Goal: Task Accomplishment & Management: Use online tool/utility

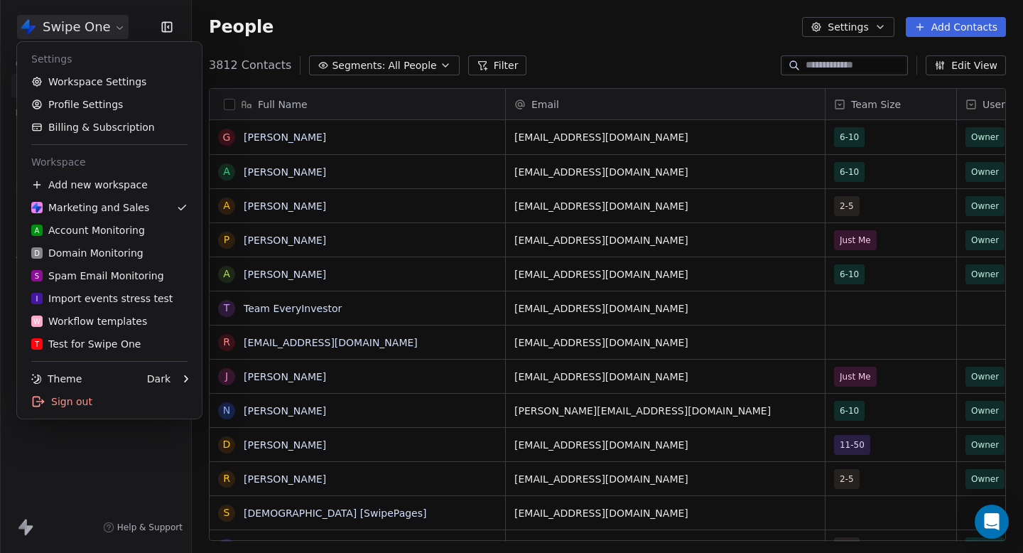
scroll to position [487, 831]
click at [98, 259] on div "D Domain Monitoring" at bounding box center [87, 253] width 112 height 14
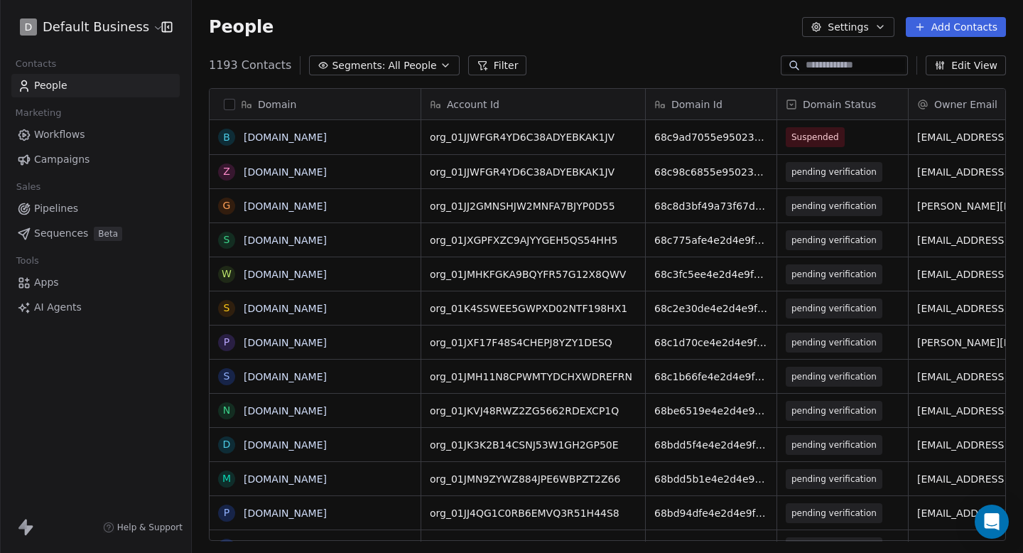
click at [103, 15] on html "D Default Business Contacts People Marketing Workflows Campaigns Sales Pipeline…" at bounding box center [511, 276] width 1023 height 553
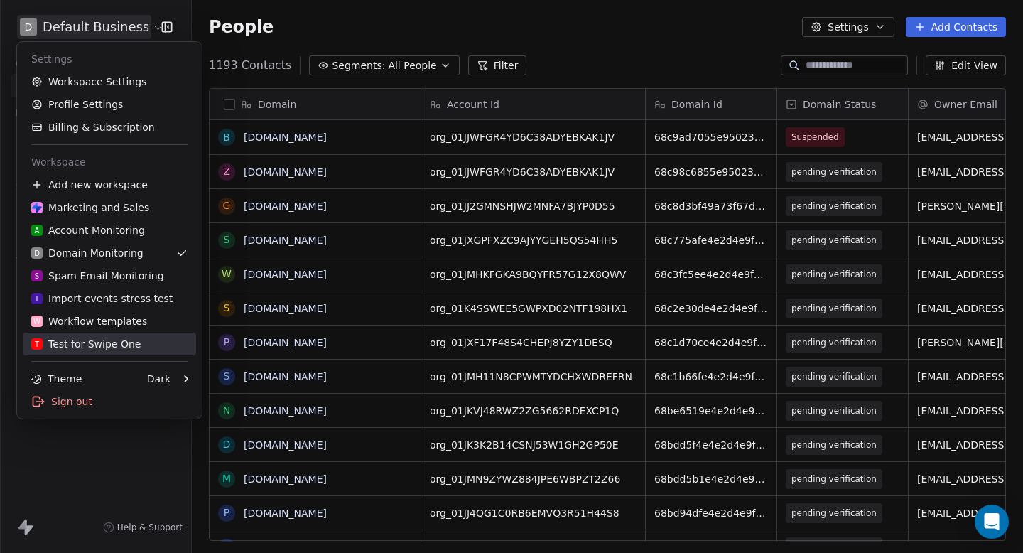
click at [99, 337] on div "T Test for Swipe One" at bounding box center [85, 344] width 109 height 14
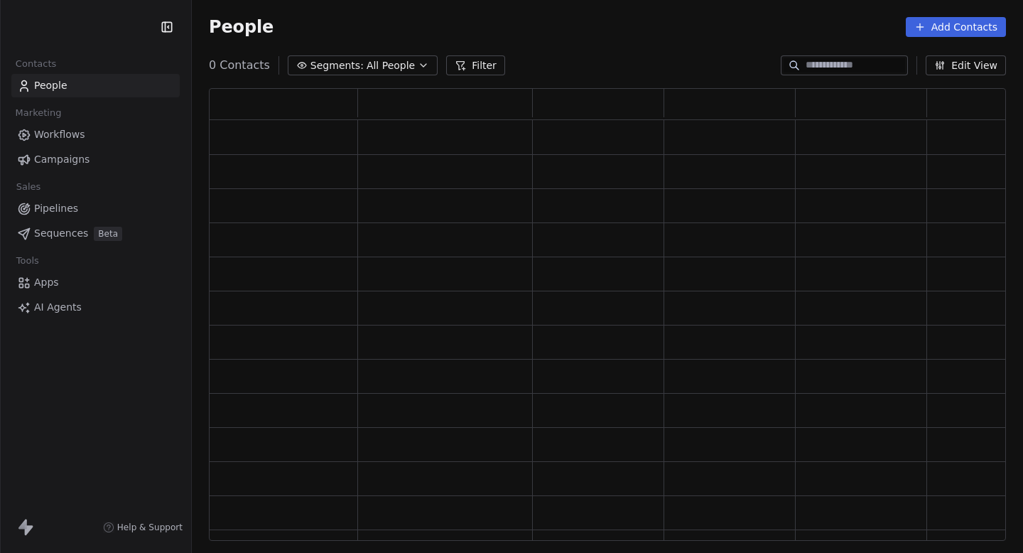
scroll to position [453, 797]
click at [119, 144] on link "Workflows" at bounding box center [95, 134] width 168 height 23
click at [90, 161] on link "Campaigns" at bounding box center [95, 159] width 168 height 23
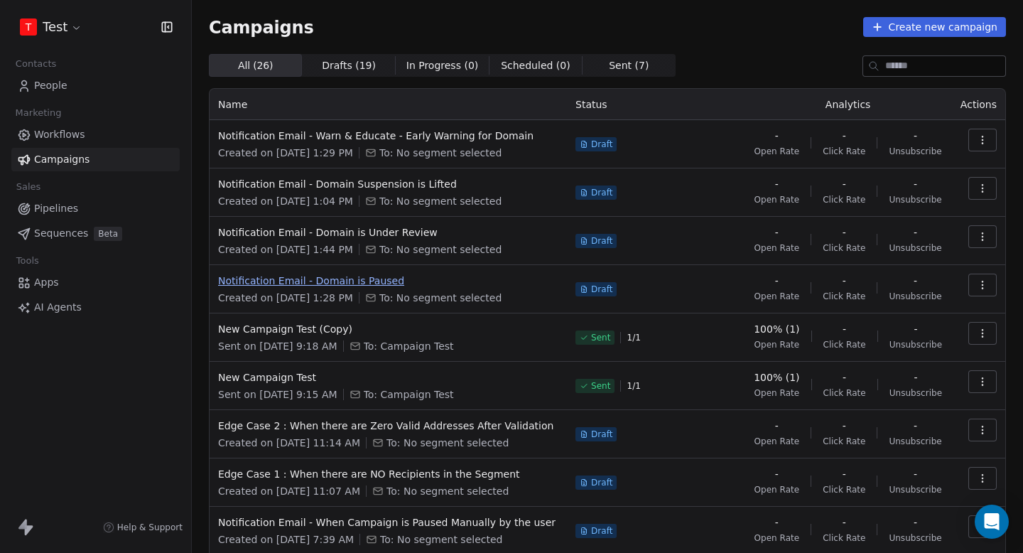
click at [345, 278] on span "Notification Email - Domain is Paused" at bounding box center [388, 281] width 340 height 14
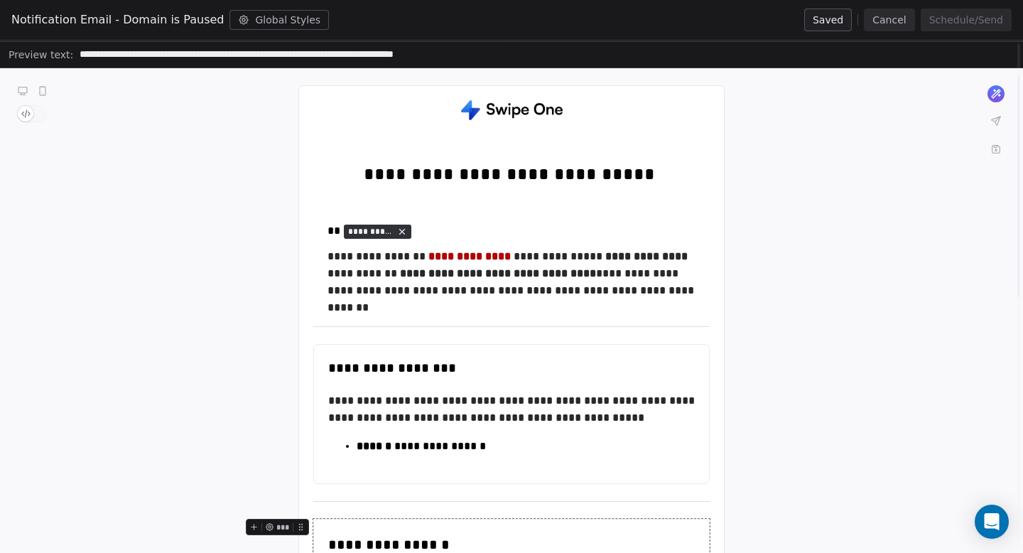
scroll to position [72, 0]
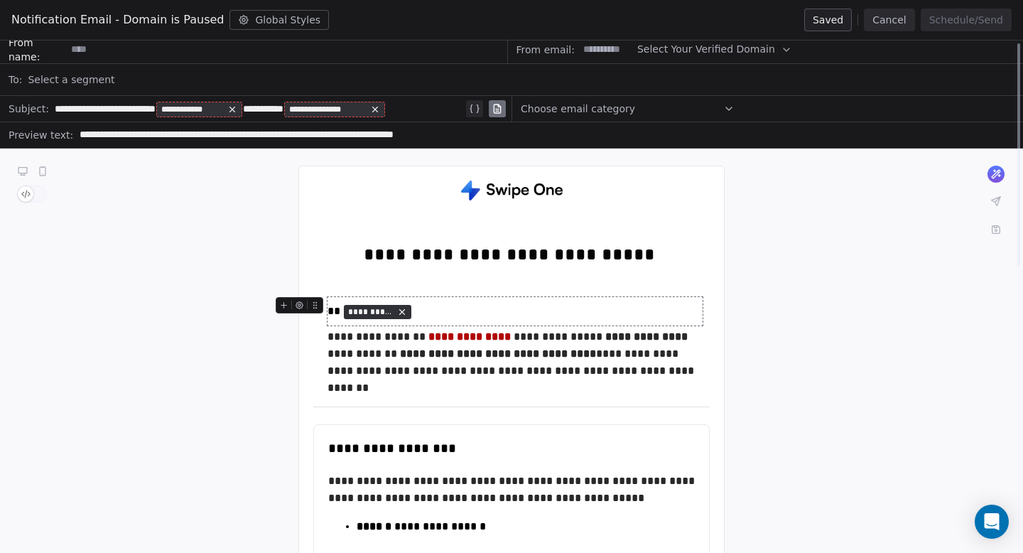
scroll to position [0, 0]
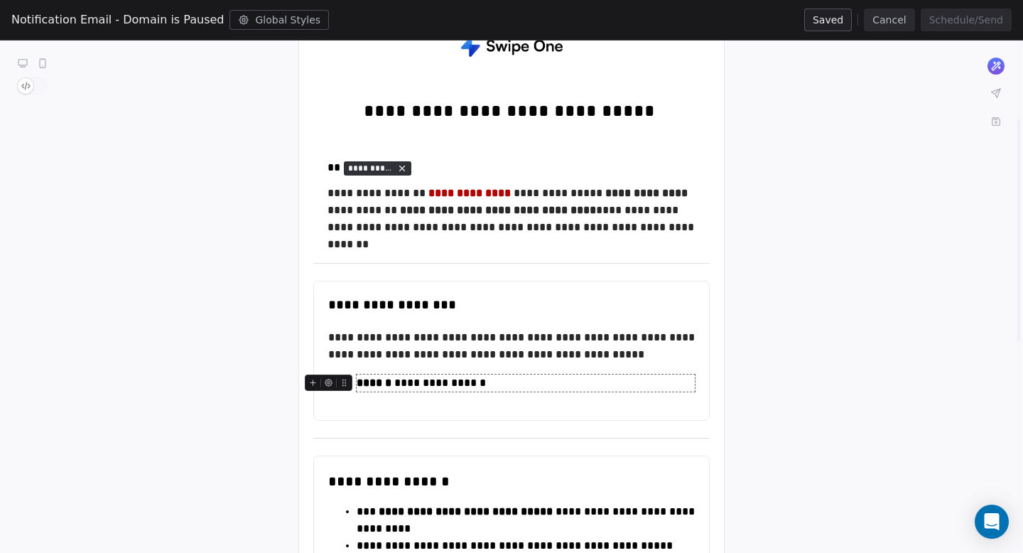
scroll to position [174, 0]
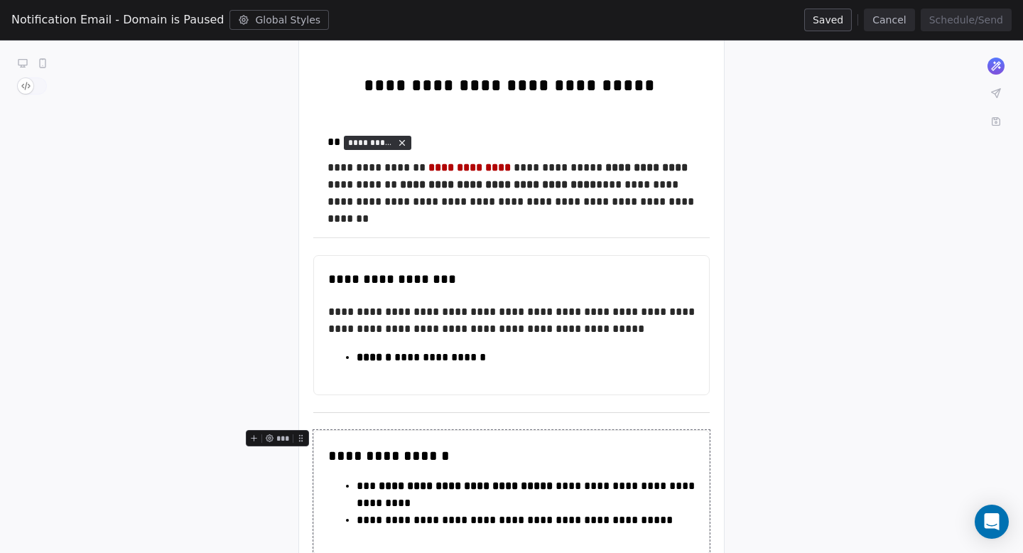
click at [905, 253] on div "**********" at bounding box center [511, 506] width 1023 height 1054
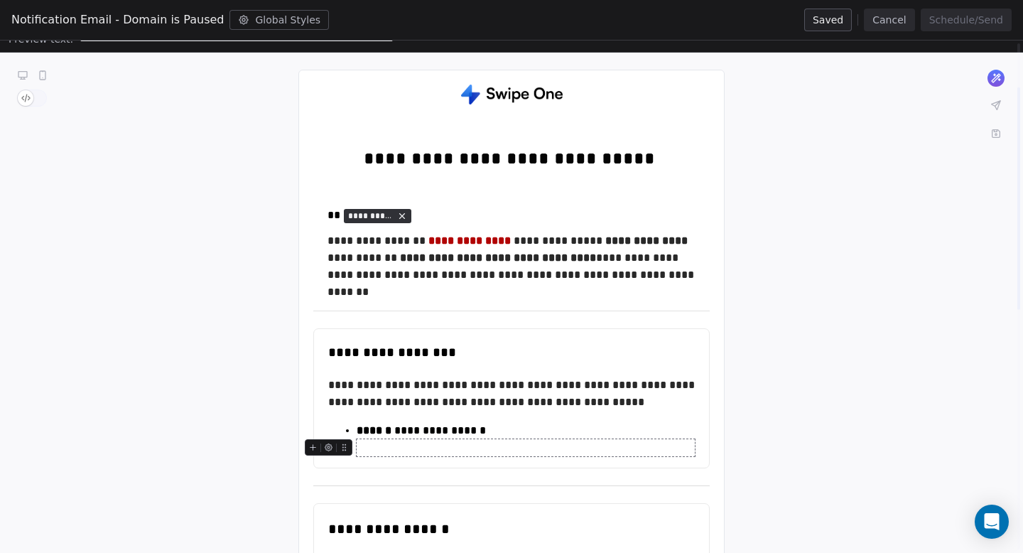
scroll to position [104, 0]
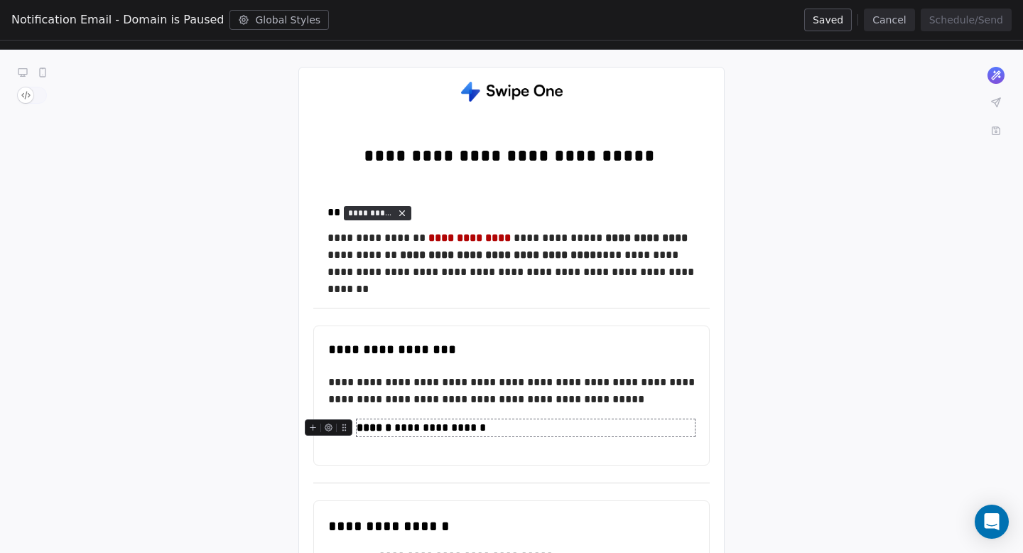
click at [494, 428] on div "**********" at bounding box center [526, 427] width 338 height 17
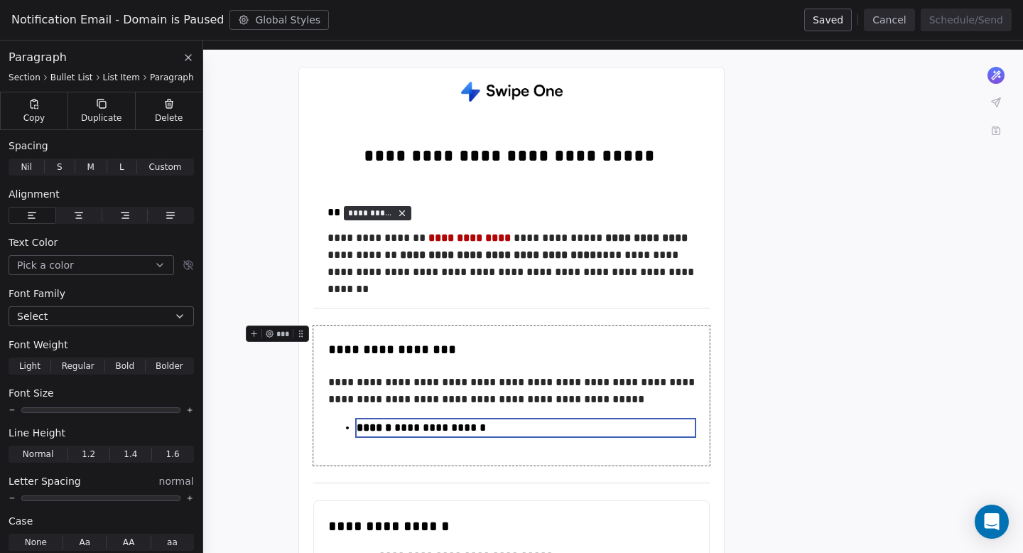
click at [514, 412] on div "**********" at bounding box center [511, 395] width 367 height 117
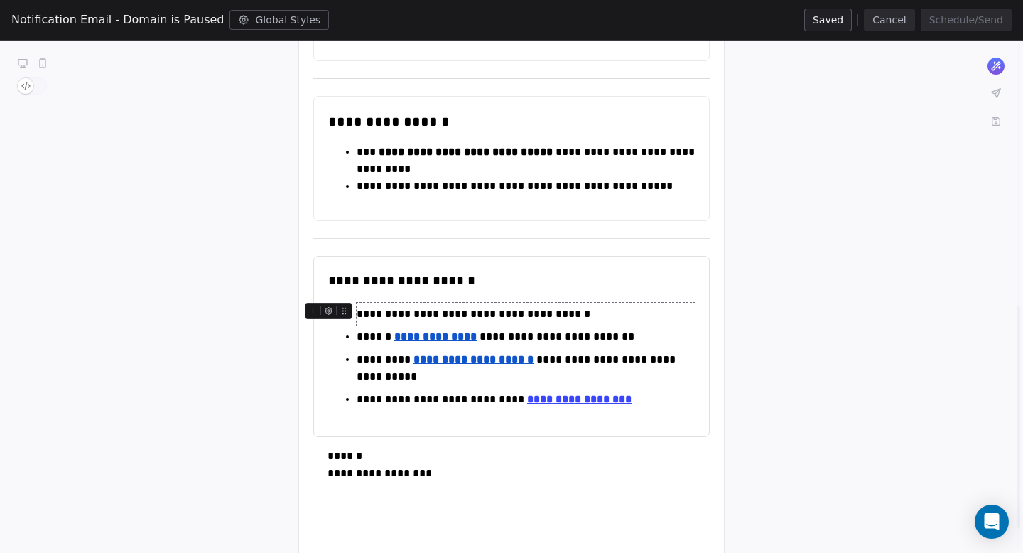
scroll to position [654, 0]
